Goal: Task Accomplishment & Management: Manage account settings

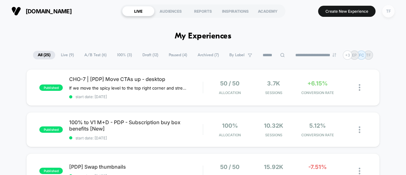
click at [390, 12] on div "TF" at bounding box center [388, 11] width 12 height 12
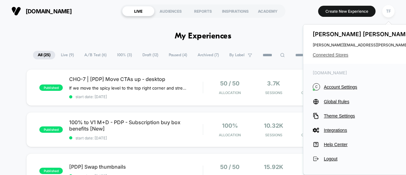
click at [337, 54] on span "Connected Stores" at bounding box center [375, 54] width 126 height 5
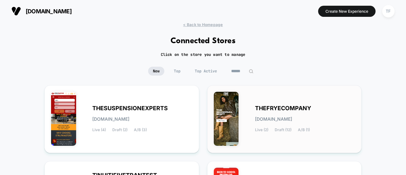
click at [337, 112] on div "THEFRYECOMPANY [DOMAIN_NAME] Live (2) Draft (12) A/B (1)" at bounding box center [305, 119] width 100 height 26
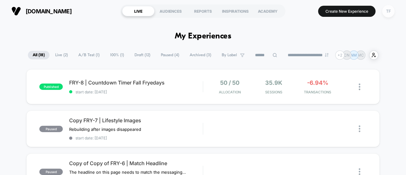
click at [388, 12] on div "TF" at bounding box center [388, 11] width 12 height 12
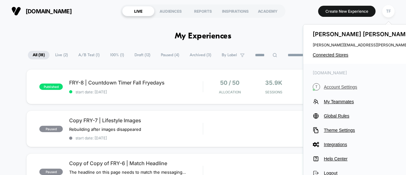
click at [337, 87] on span "Account Settings" at bounding box center [381, 86] width 115 height 5
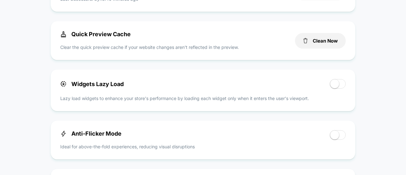
scroll to position [298, 0]
